Goal: Task Accomplishment & Management: Complete application form

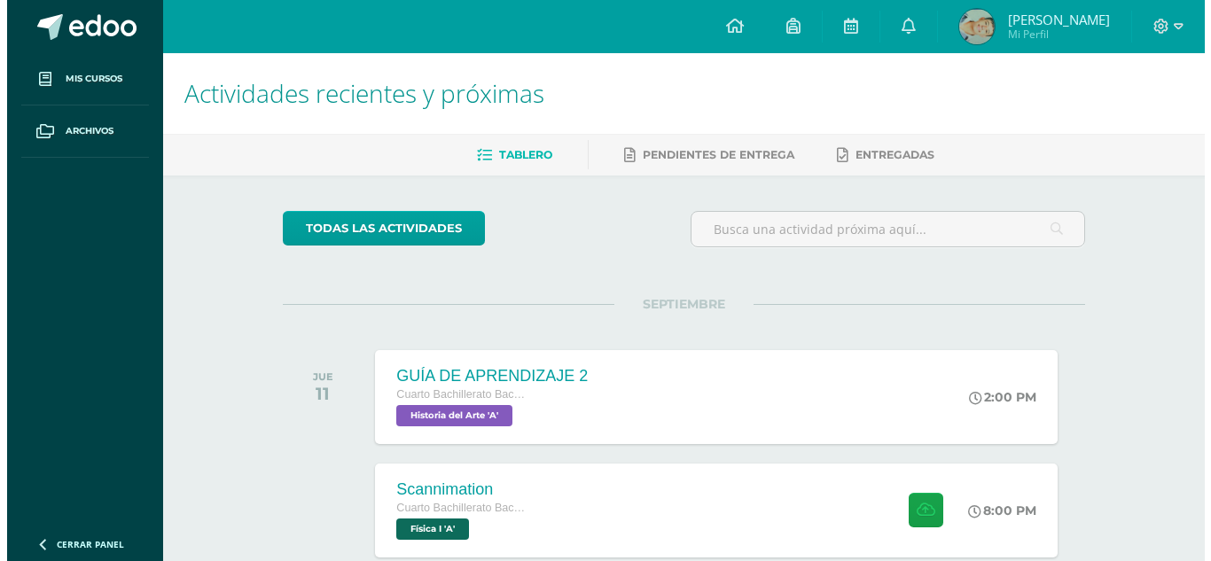
scroll to position [266, 0]
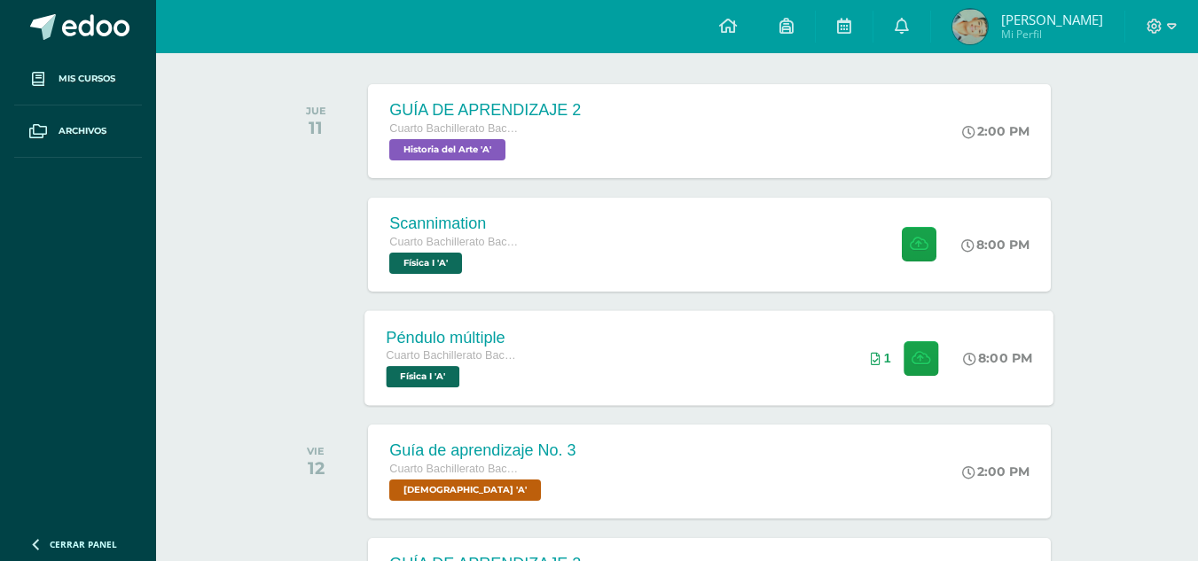
click at [617, 322] on div "Péndulo múltiple Cuarto Bachillerato Bachillerato en CCLL con Orientación en Di…" at bounding box center [709, 357] width 689 height 95
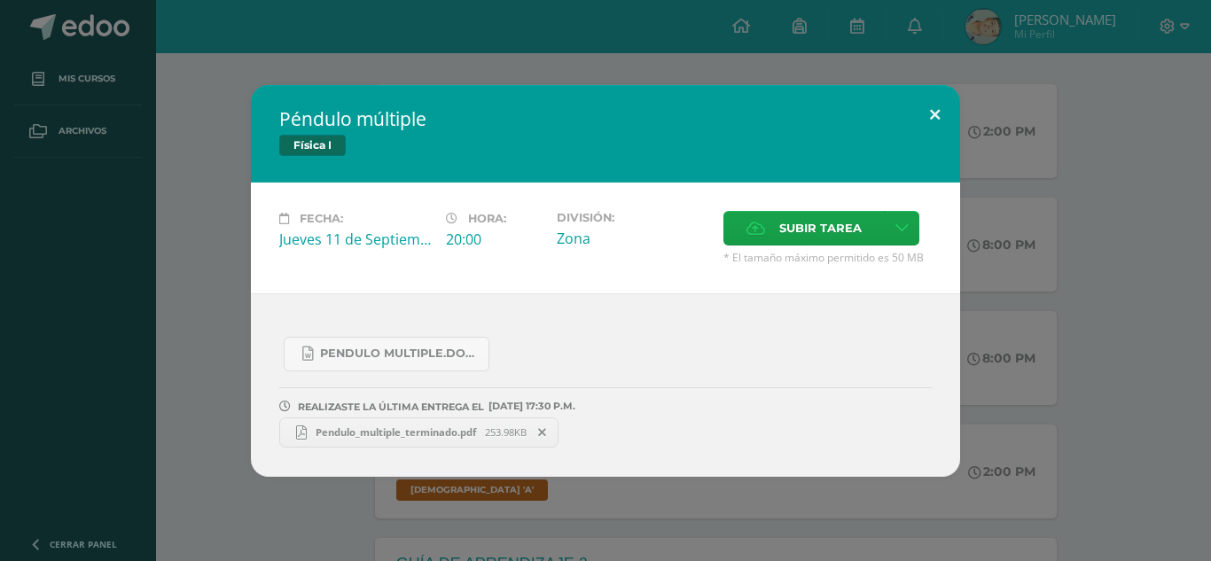
click at [942, 96] on button at bounding box center [935, 115] width 51 height 60
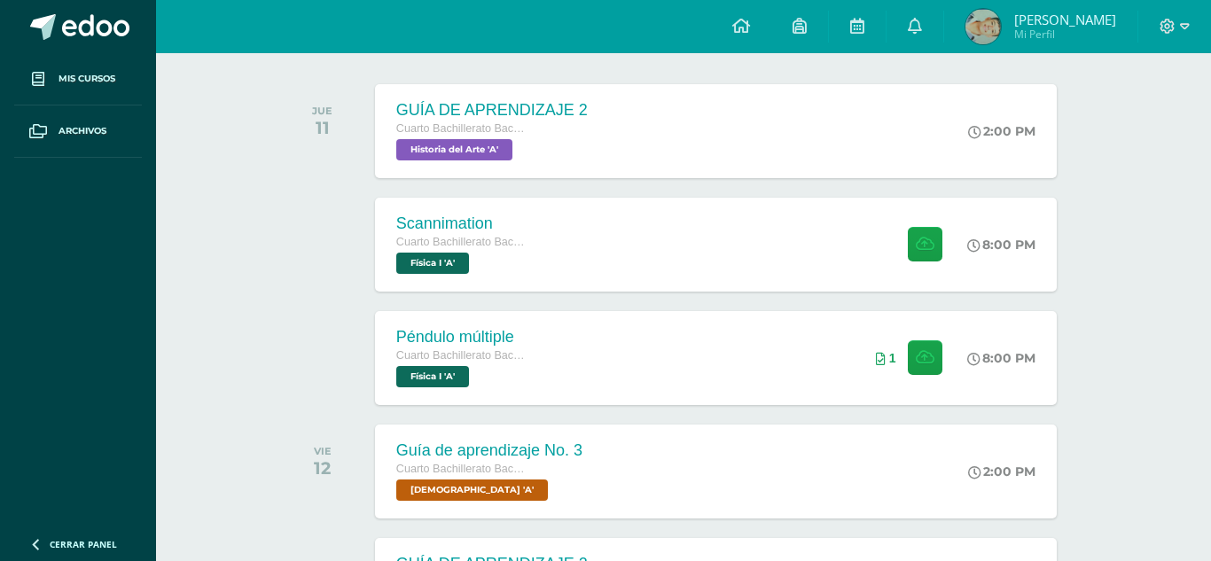
click at [848, 256] on span "* El tamaño máximo permitido es 50 MB" at bounding box center [805, 259] width 187 height 13
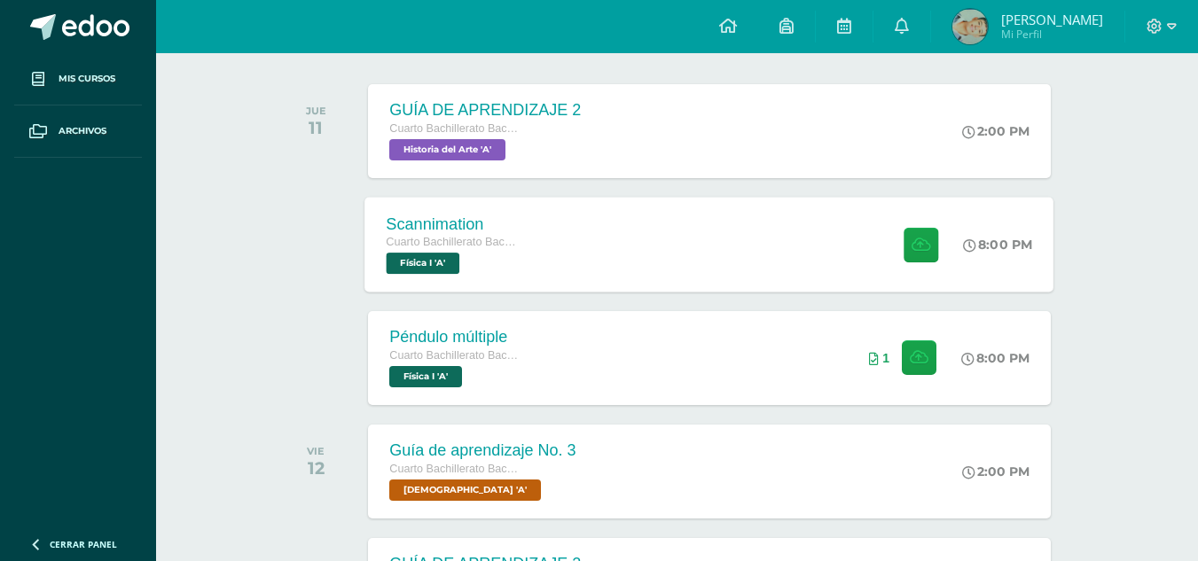
click at [852, 250] on div "Scannimation Cuarto Bachillerato Bachillerato en CCLL con Orientación en Diseño…" at bounding box center [709, 244] width 689 height 95
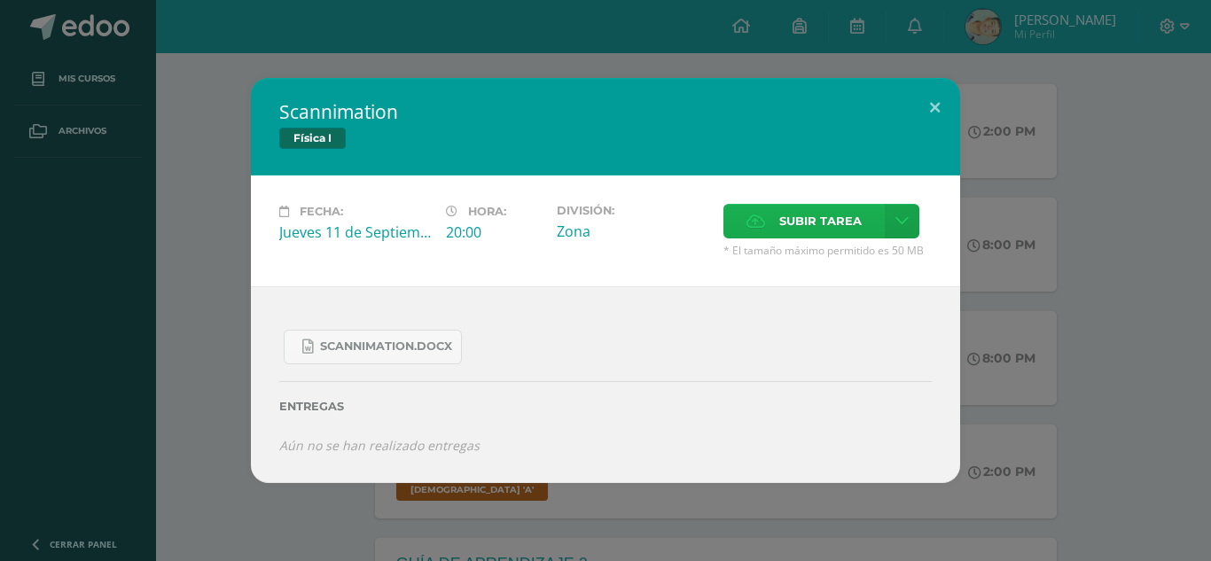
click at [850, 218] on span "Subir tarea" at bounding box center [820, 221] width 82 height 33
click at [0, 0] on input "Subir tarea" at bounding box center [0, 0] width 0 height 0
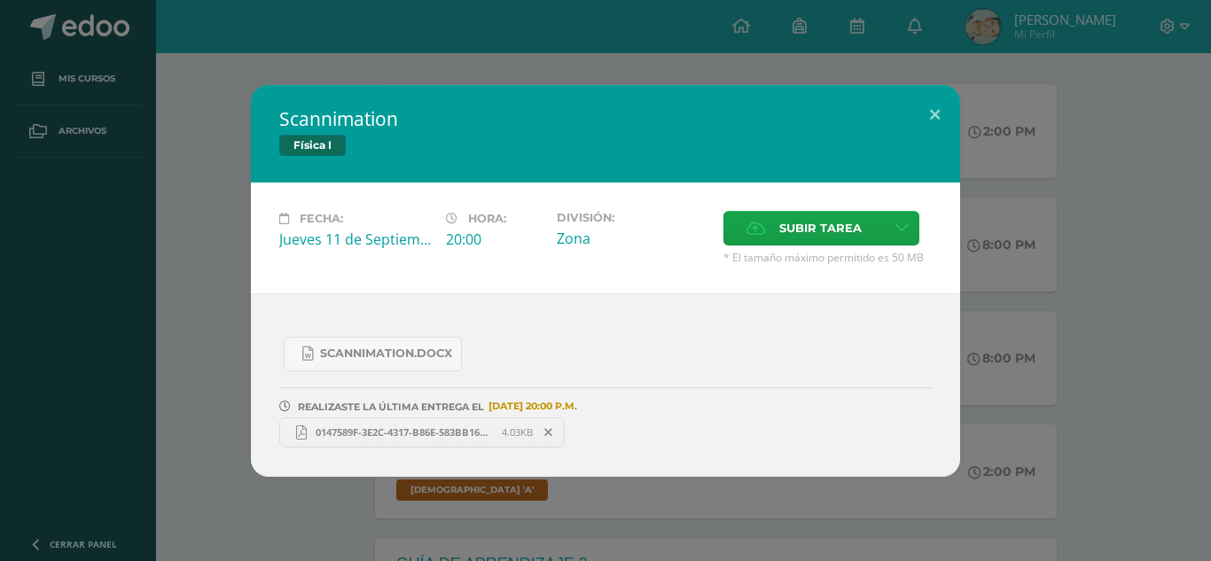
click at [405, 428] on span "0147589F-3E2C-4317-B86E-583BB16CD6D6.pdf" at bounding box center [404, 432] width 195 height 13
click at [551, 428] on icon at bounding box center [548, 432] width 8 height 12
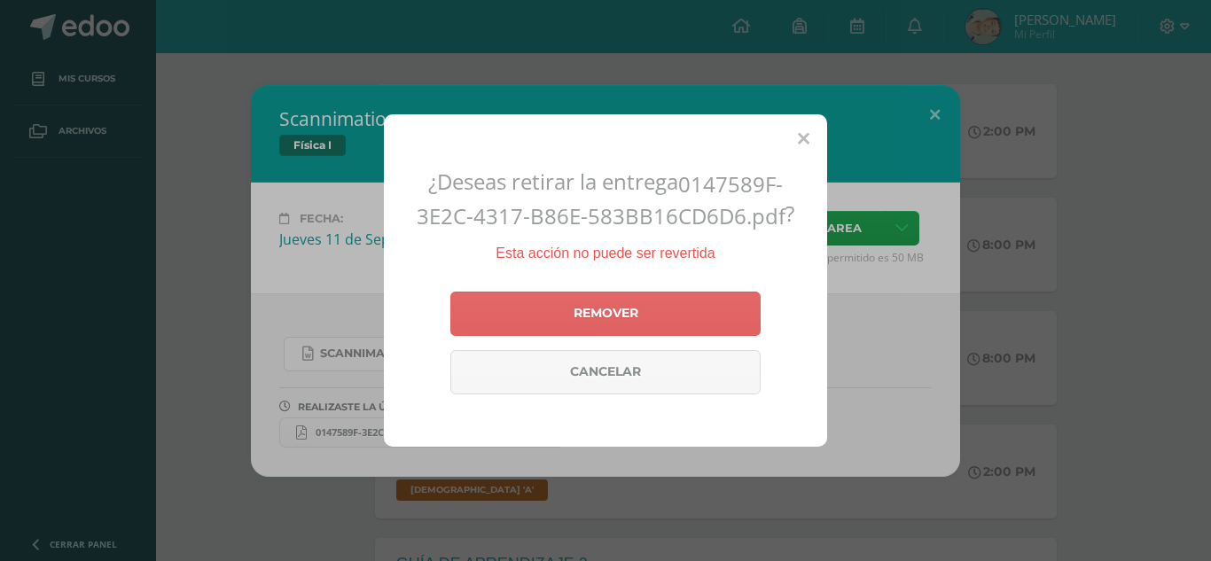
click at [659, 337] on div "Remover Cancelar" at bounding box center [605, 343] width 310 height 117
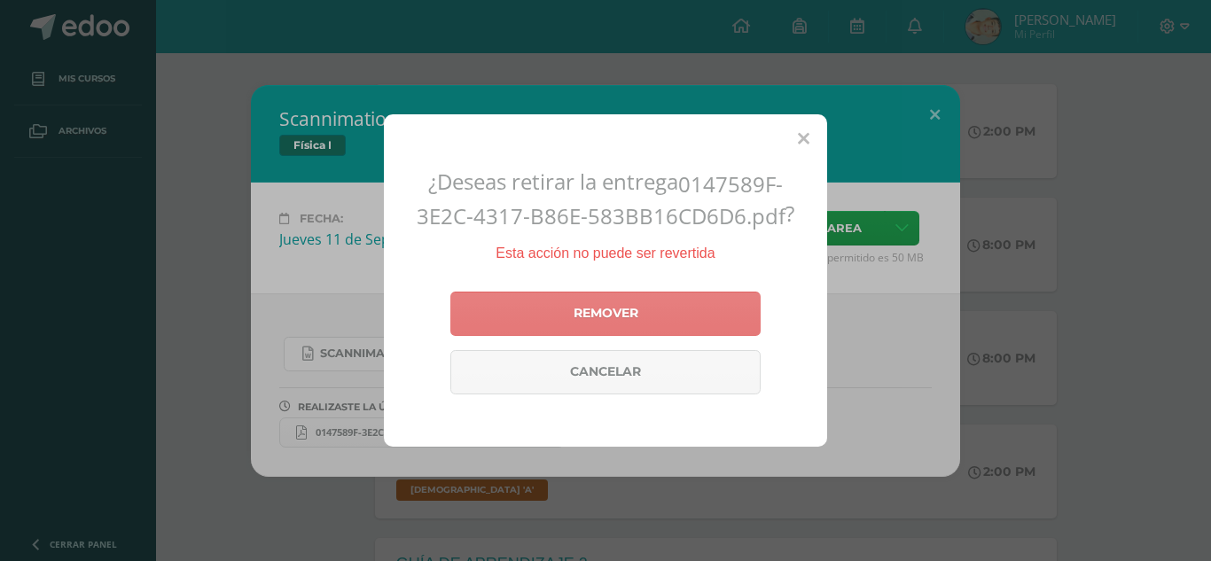
click at [660, 330] on link "Remover" at bounding box center [605, 314] width 310 height 44
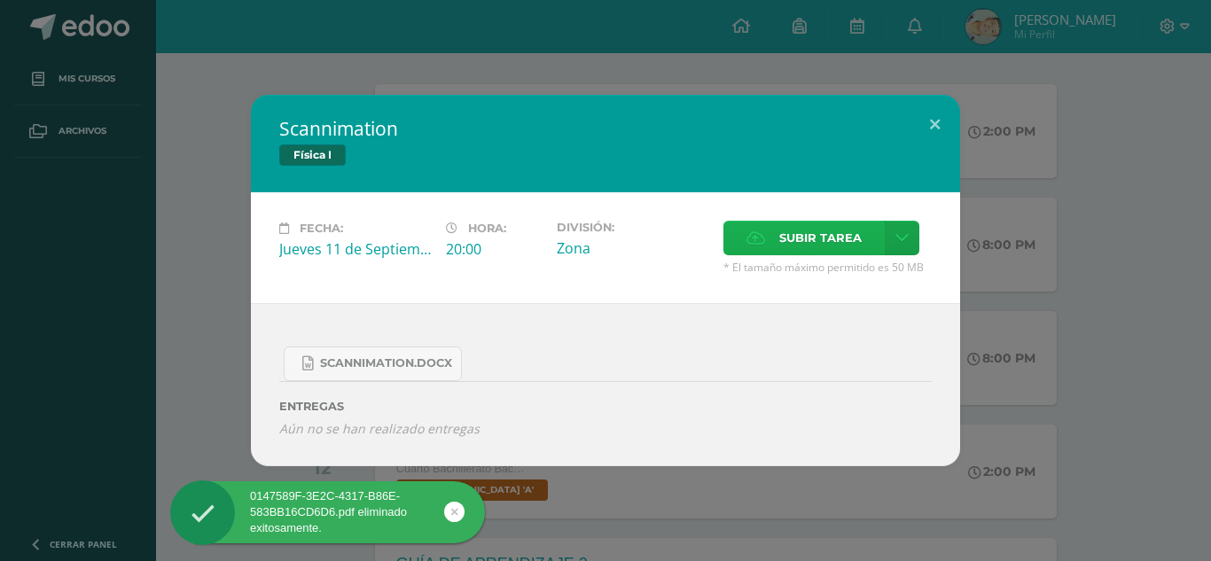
click at [824, 238] on span "Subir tarea" at bounding box center [820, 238] width 82 height 33
click at [0, 0] on input "Subir tarea" at bounding box center [0, 0] width 0 height 0
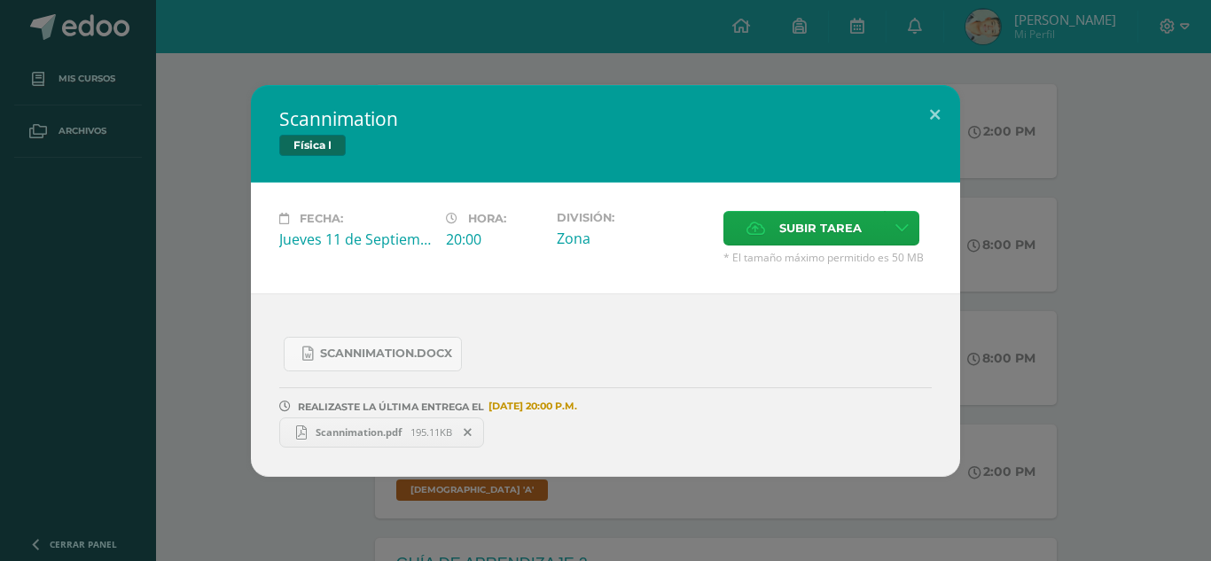
click at [396, 426] on span "Scannimation.pdf" at bounding box center [359, 432] width 104 height 13
click at [934, 115] on button at bounding box center [935, 115] width 51 height 60
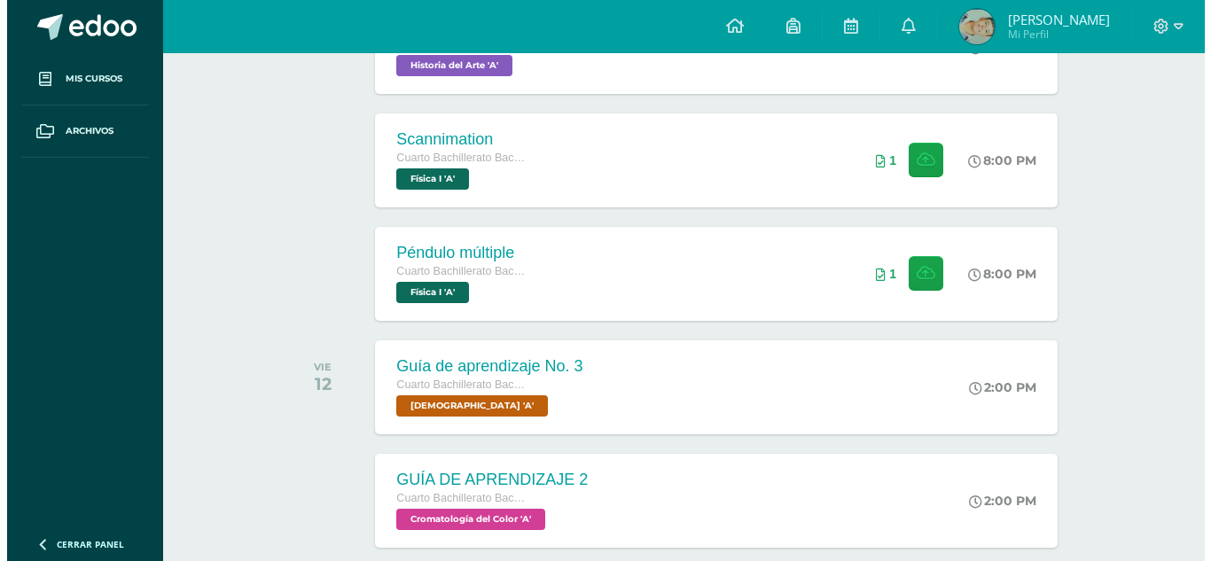
scroll to position [355, 0]
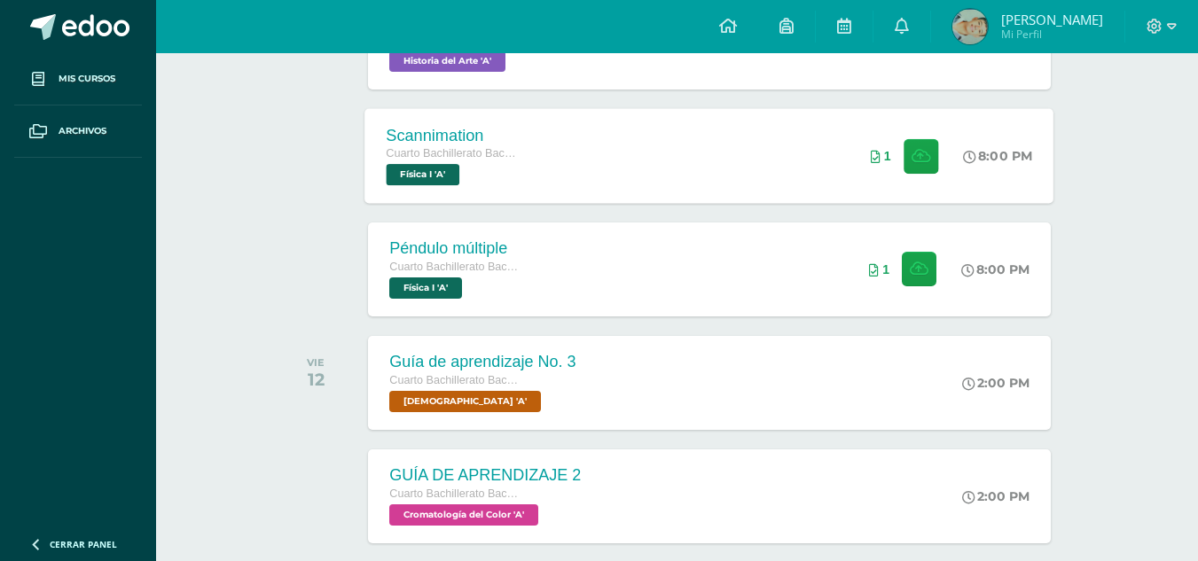
click at [825, 169] on div "Scannimation Cuarto Bachillerato Bachillerato en CCLL con Orientación en Diseño…" at bounding box center [709, 155] width 689 height 95
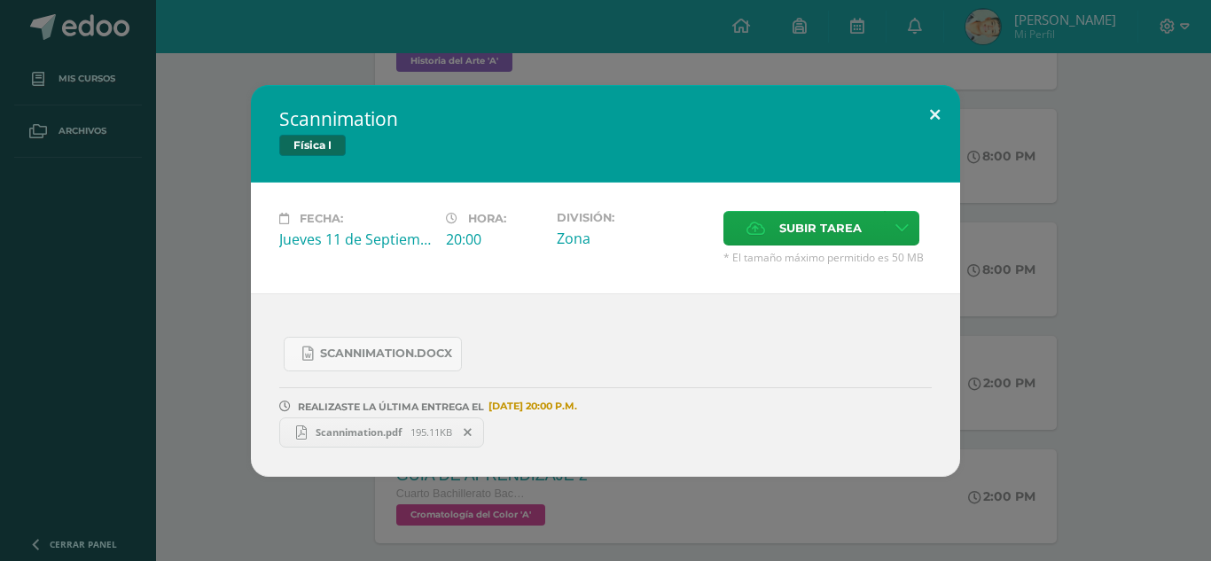
click at [919, 115] on button at bounding box center [935, 115] width 51 height 60
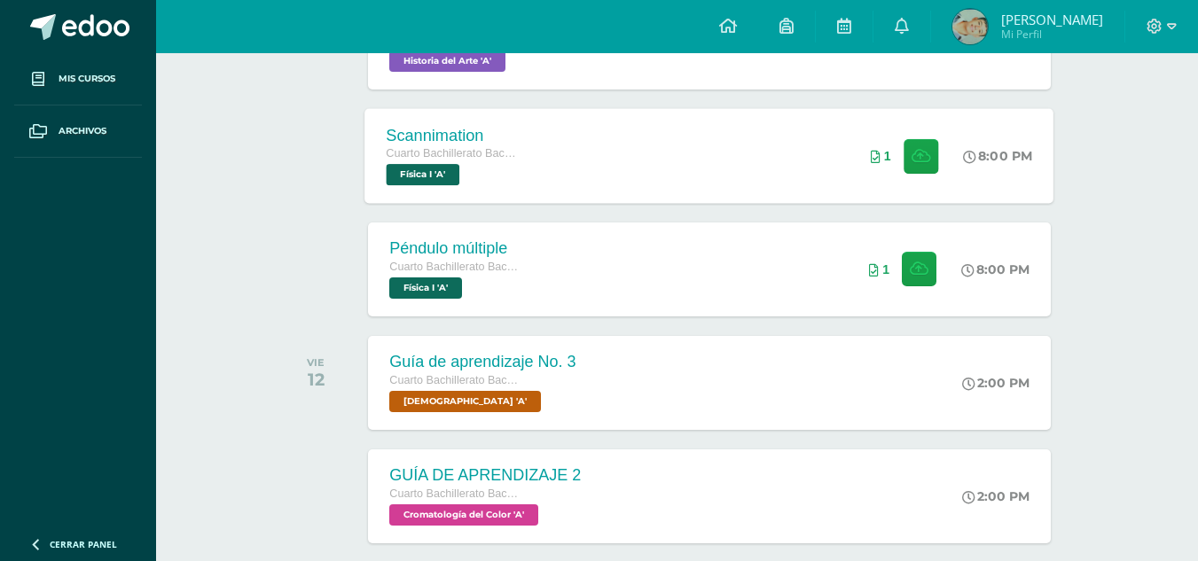
click at [801, 160] on div "Scannimation Cuarto Bachillerato Bachillerato en CCLL con Orientación en Diseño…" at bounding box center [709, 155] width 689 height 95
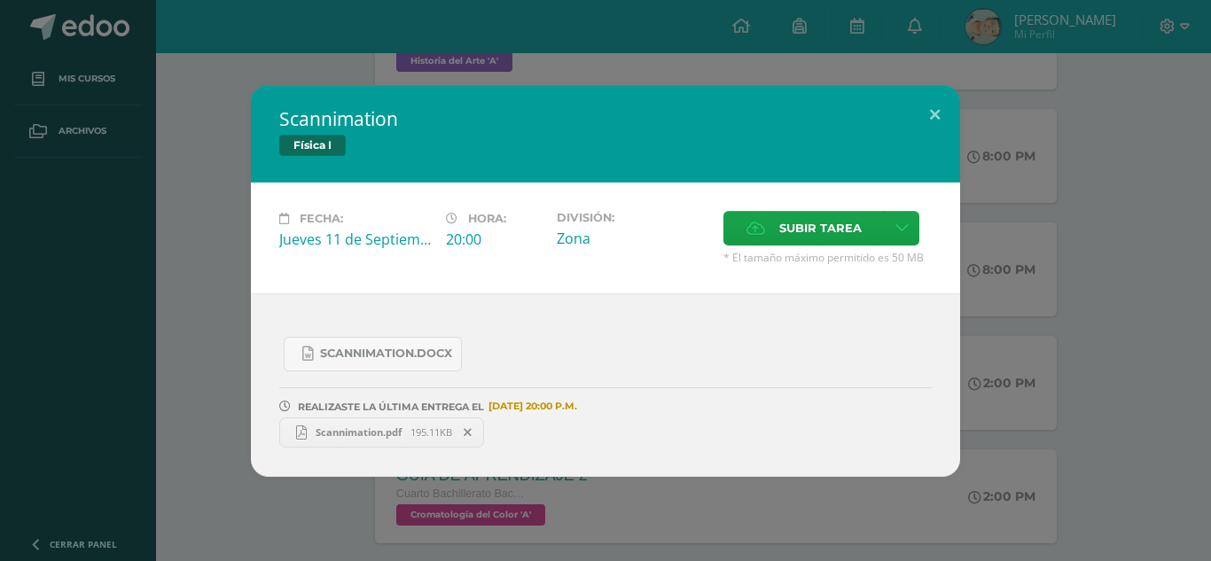
click at [907, 111] on h2 "Scannimation" at bounding box center [605, 118] width 652 height 25
click at [912, 109] on button at bounding box center [935, 115] width 51 height 60
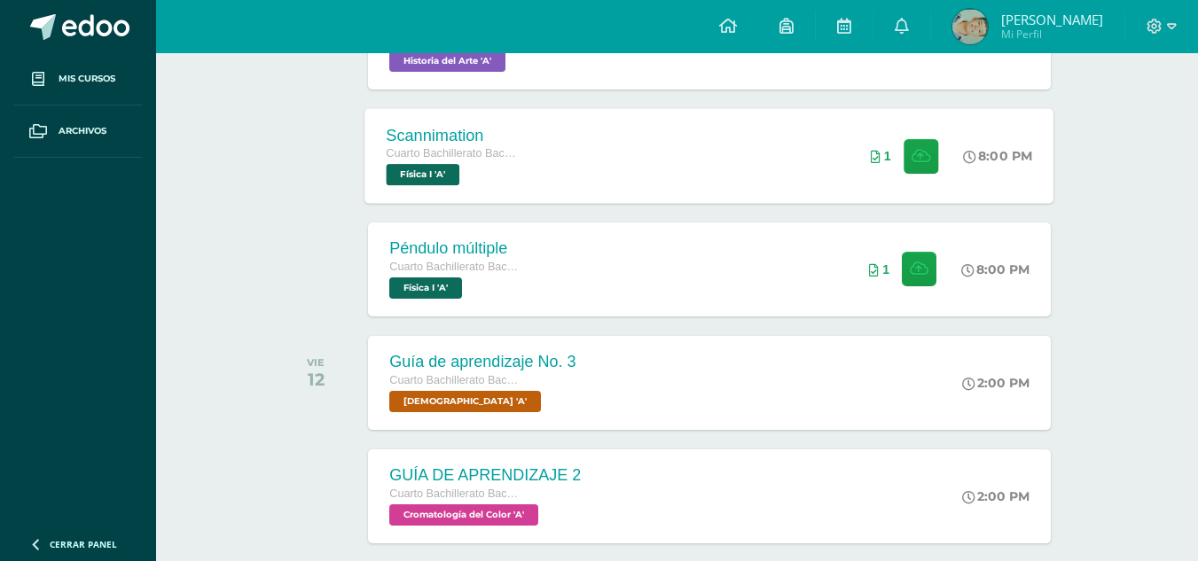
click at [635, 192] on div "Scannimation Cuarto Bachillerato Bachillerato en CCLL con Orientación en Diseño…" at bounding box center [709, 155] width 689 height 95
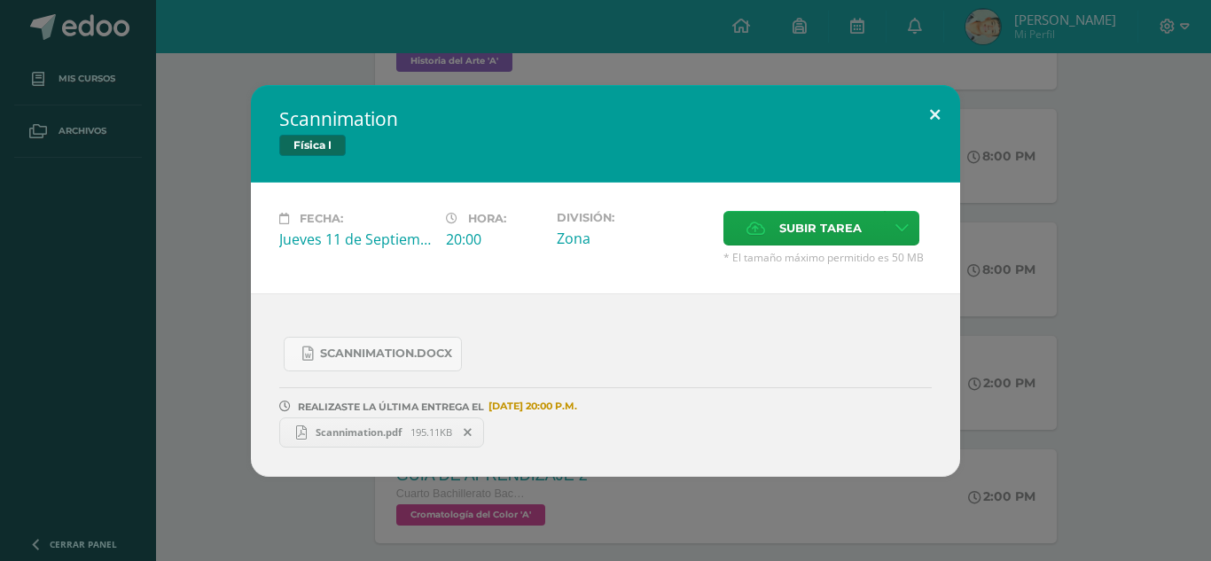
click at [956, 123] on button at bounding box center [935, 115] width 51 height 60
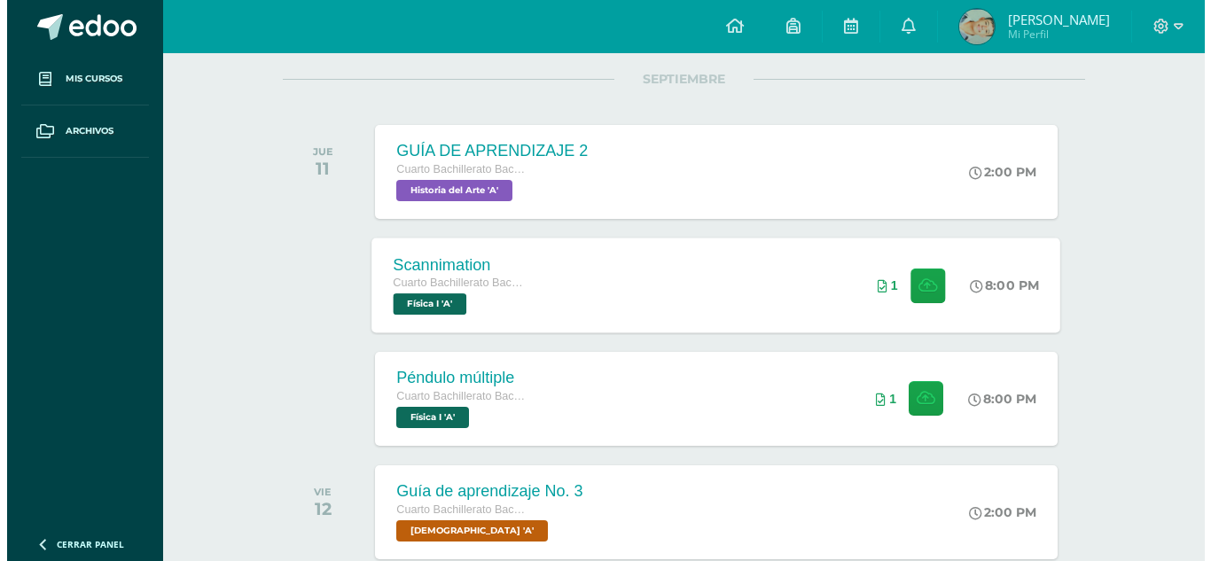
scroll to position [266, 0]
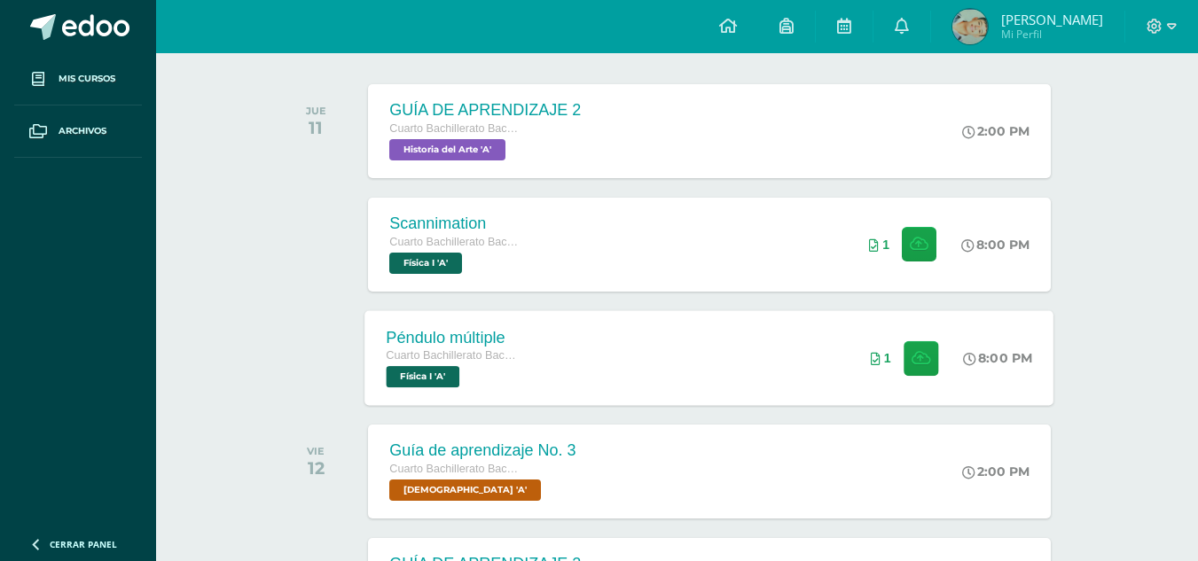
click at [684, 352] on div "Péndulo múltiple Cuarto Bachillerato Bachillerato en CCLL con Orientación en Di…" at bounding box center [709, 357] width 689 height 95
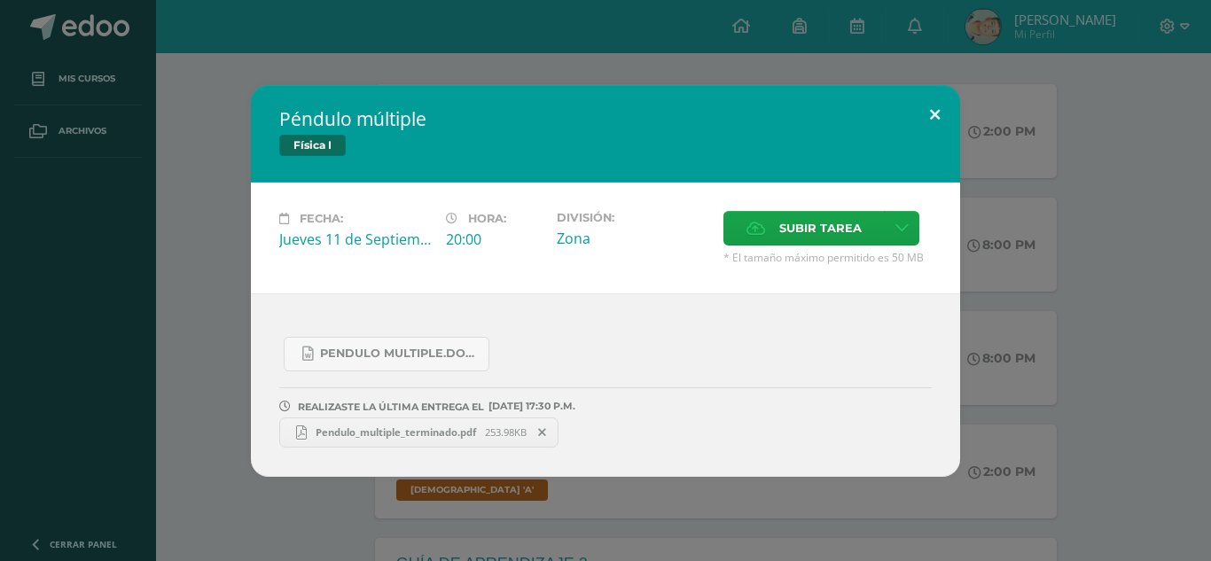
click at [921, 137] on div "Péndulo múltiple Física I Fecha: Jueves 11 de Septiembre Hora: 20:00 División: …" at bounding box center [605, 281] width 709 height 392
click at [924, 122] on button at bounding box center [935, 115] width 51 height 60
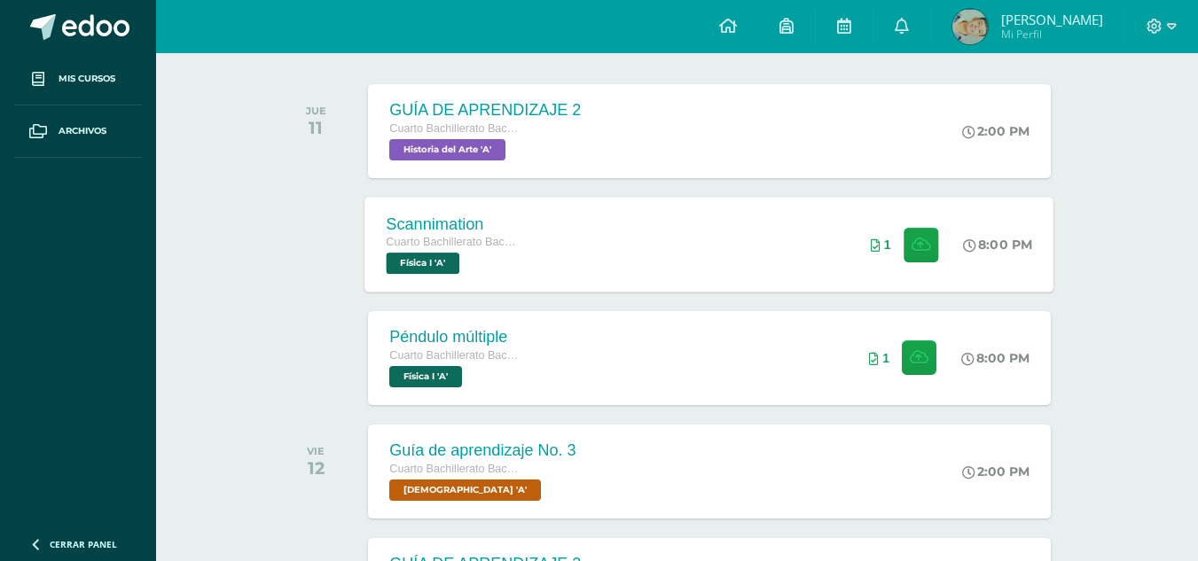
click at [839, 256] on div "Scannimation Cuarto Bachillerato Bachillerato en CCLL con Orientación en Diseño…" at bounding box center [709, 244] width 689 height 95
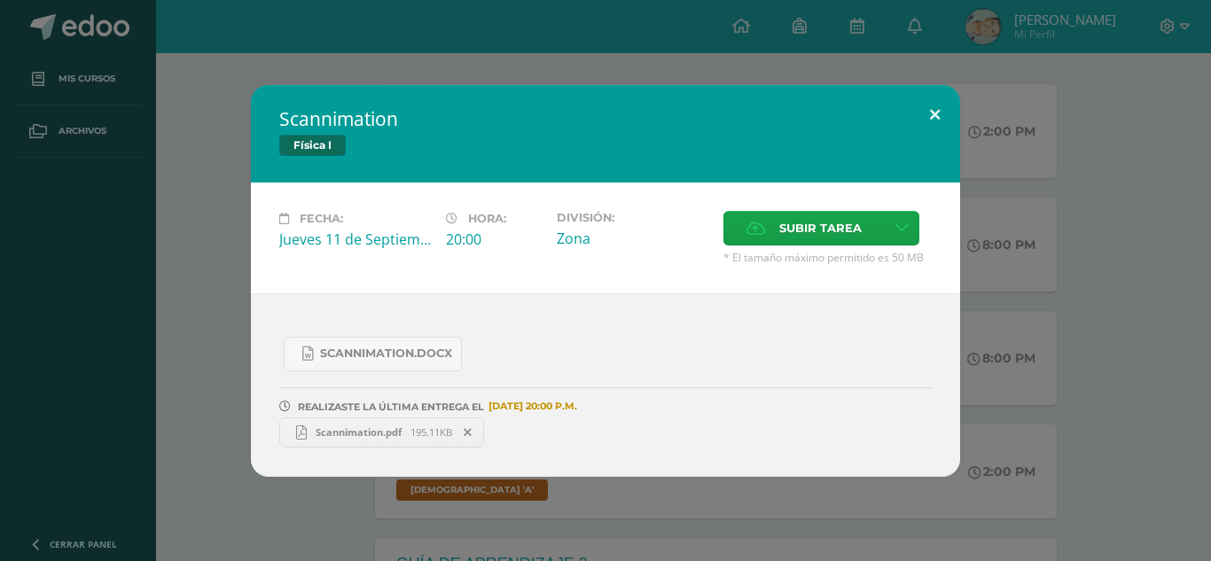
click at [941, 103] on button at bounding box center [935, 115] width 51 height 60
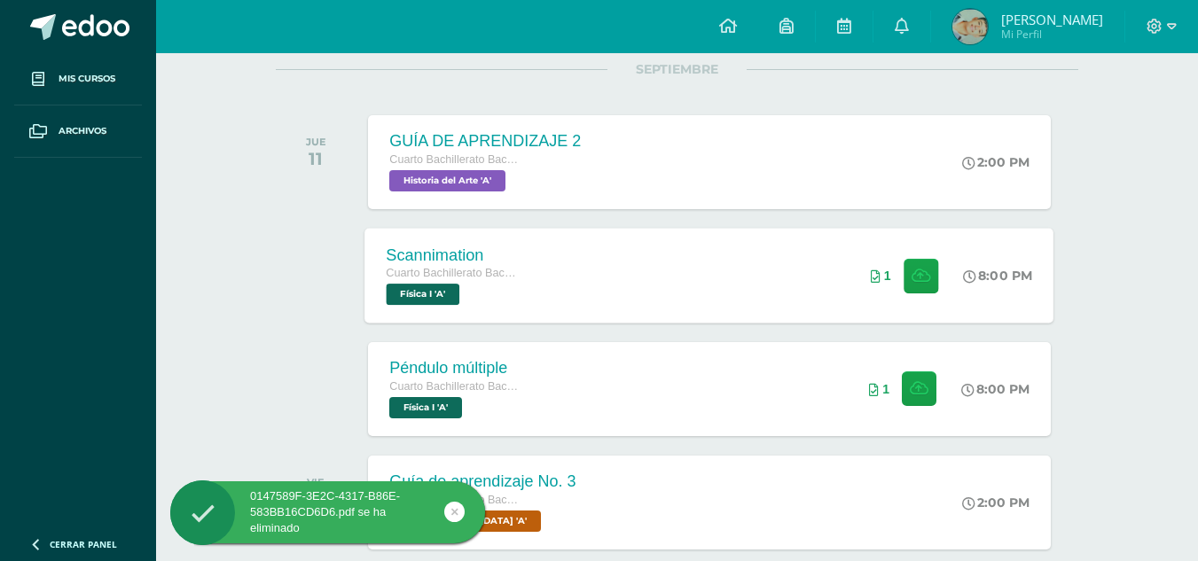
scroll to position [266, 0]
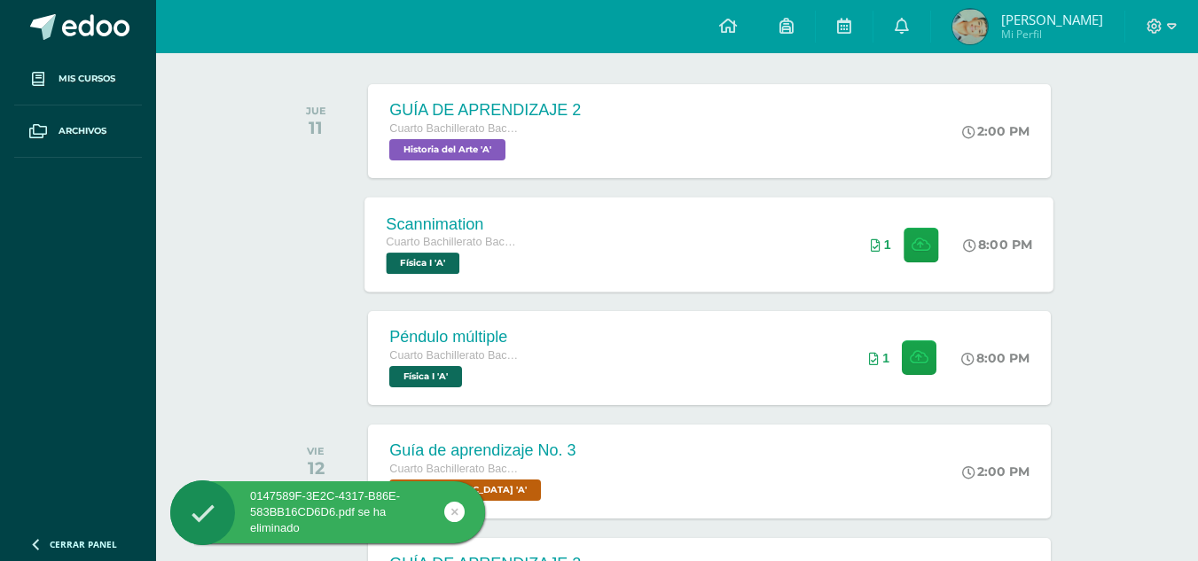
click at [670, 254] on div "Scannimation Cuarto Bachillerato Bachillerato en CCLL con Orientación en Diseño…" at bounding box center [709, 244] width 689 height 95
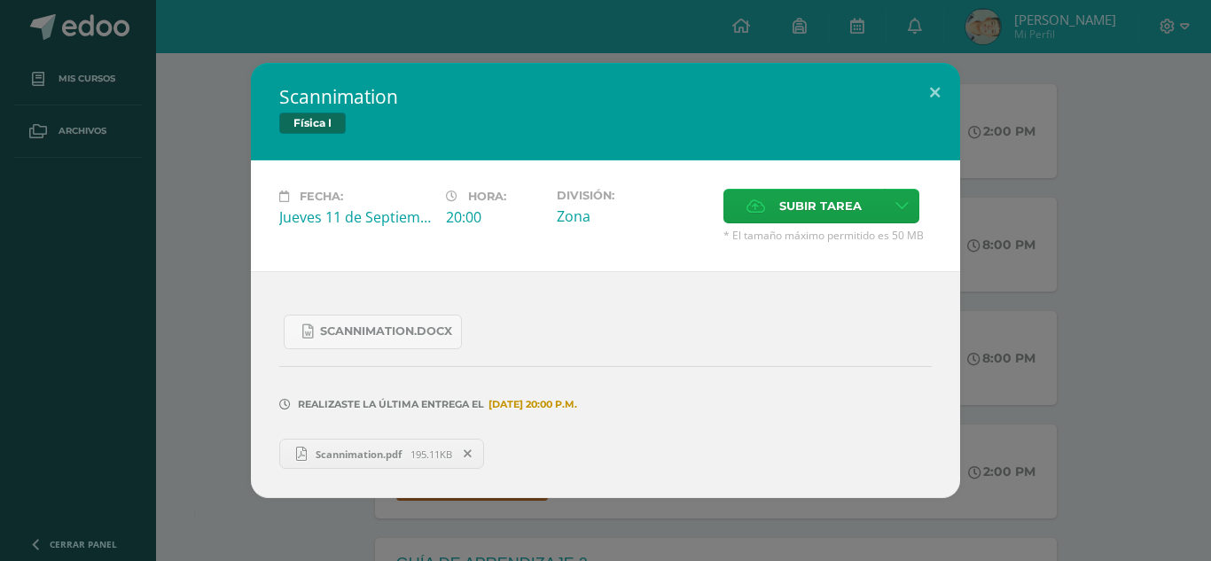
click at [480, 457] on span at bounding box center [468, 454] width 30 height 20
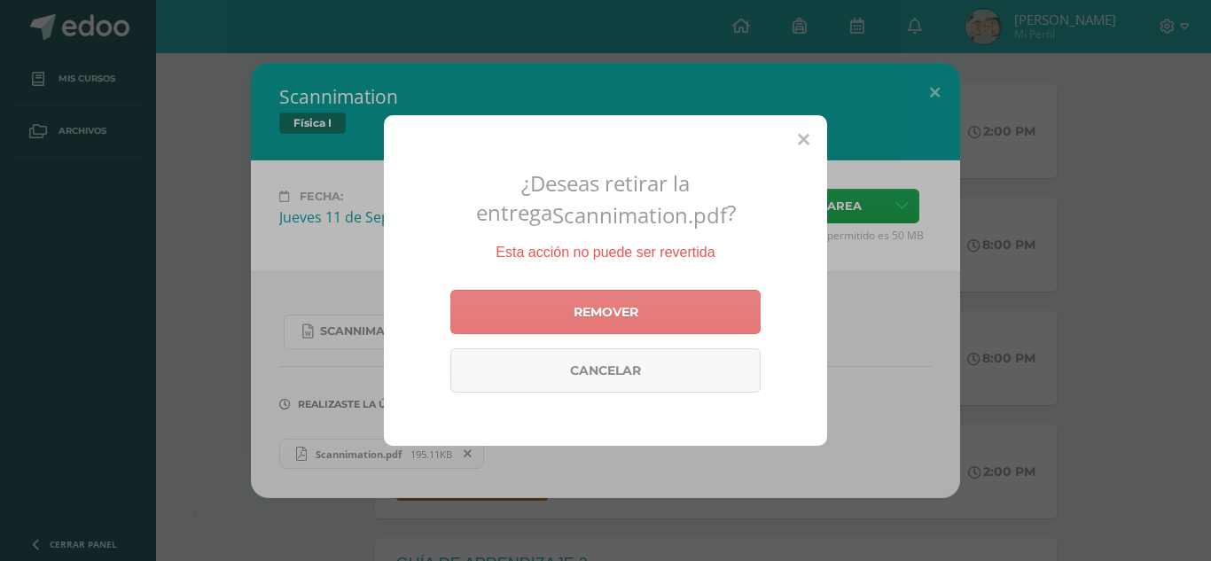
click at [616, 321] on link "Remover" at bounding box center [605, 312] width 310 height 44
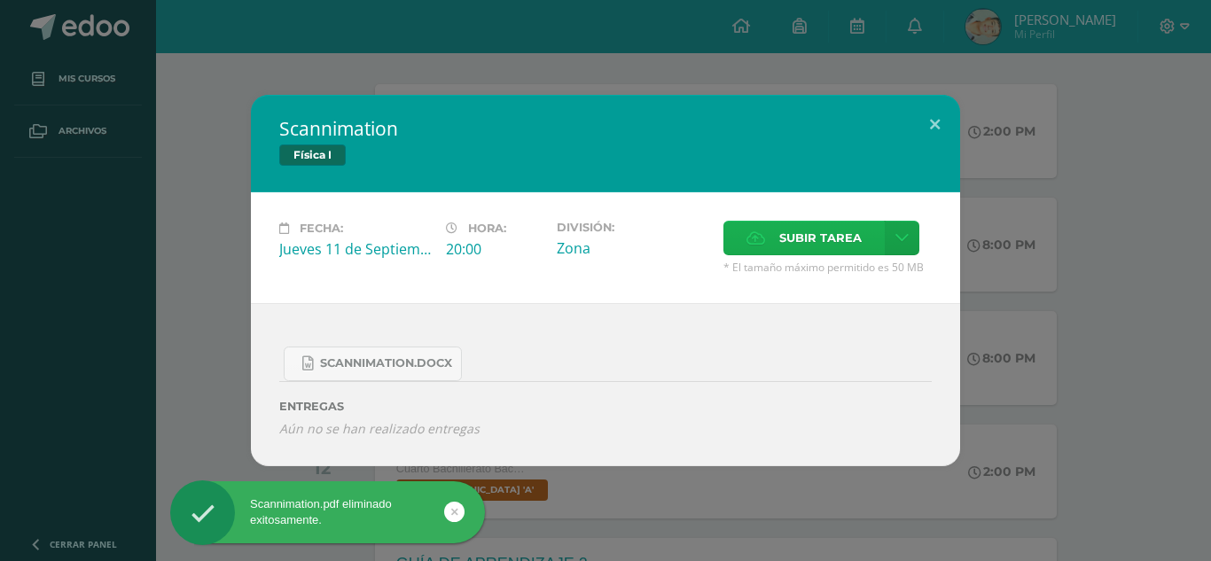
click at [788, 251] on span "Subir tarea" at bounding box center [820, 238] width 82 height 33
click at [0, 0] on input "Subir tarea" at bounding box center [0, 0] width 0 height 0
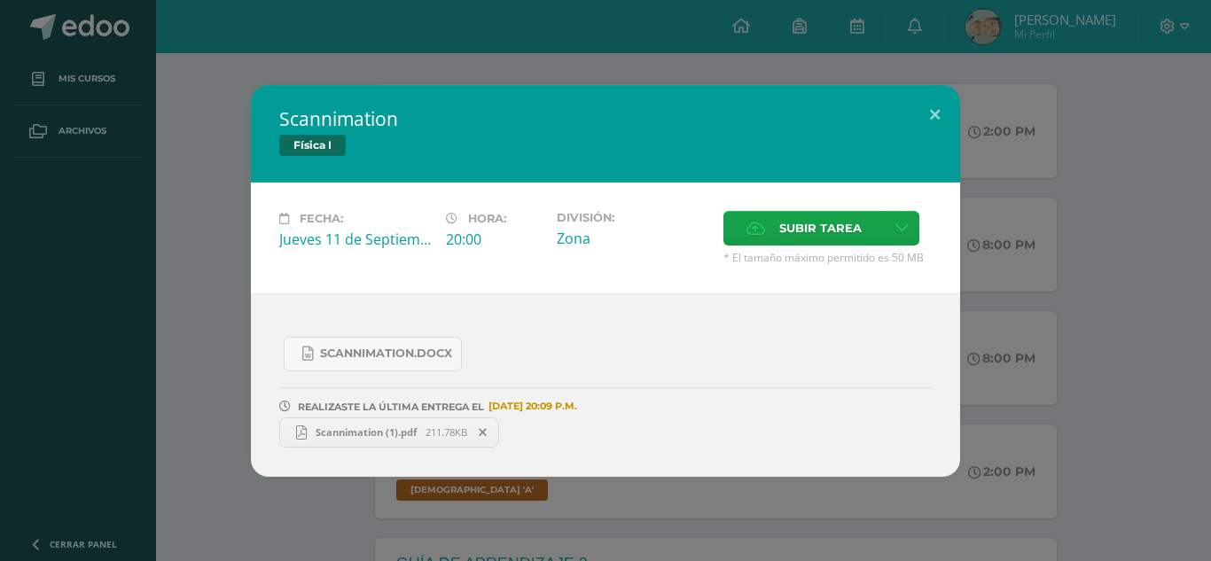
click at [369, 426] on span "Scannimation (1).pdf" at bounding box center [366, 432] width 119 height 13
click at [919, 132] on button at bounding box center [935, 115] width 51 height 60
